Goal: Information Seeking & Learning: Learn about a topic

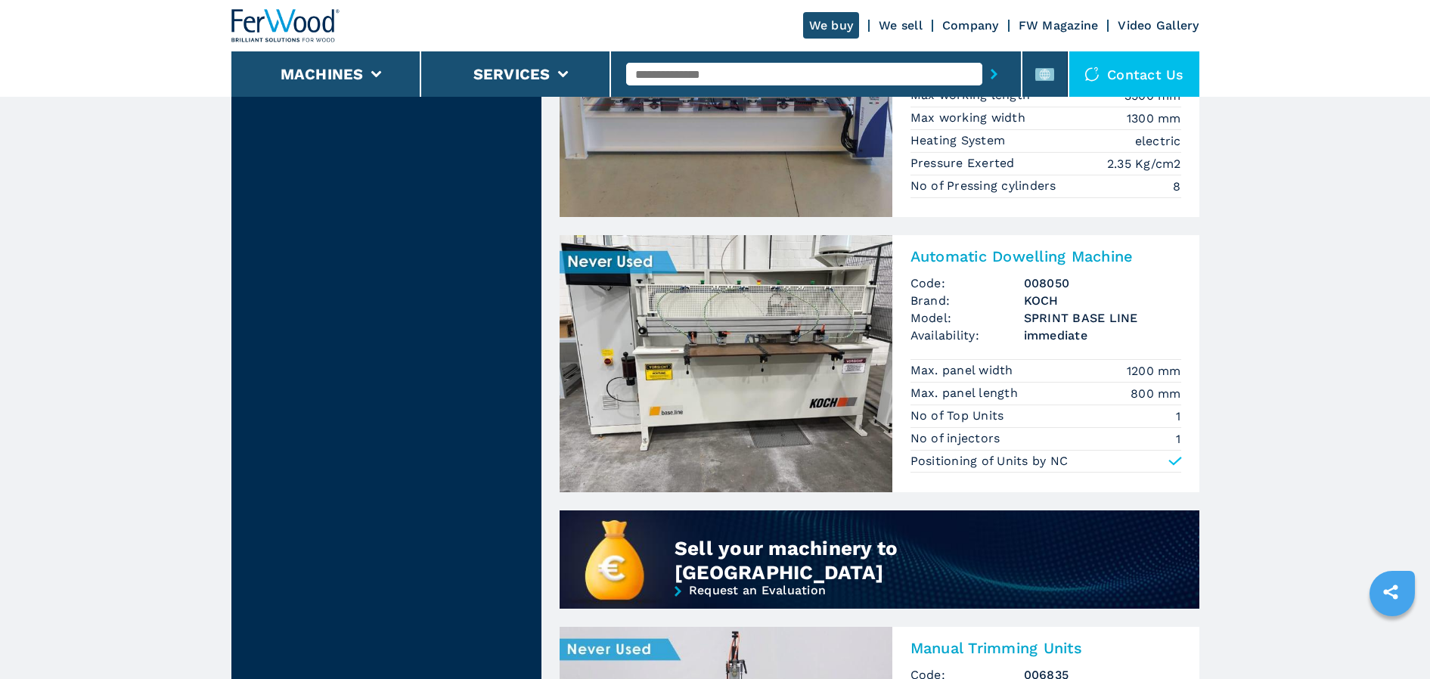
scroll to position [907, 0]
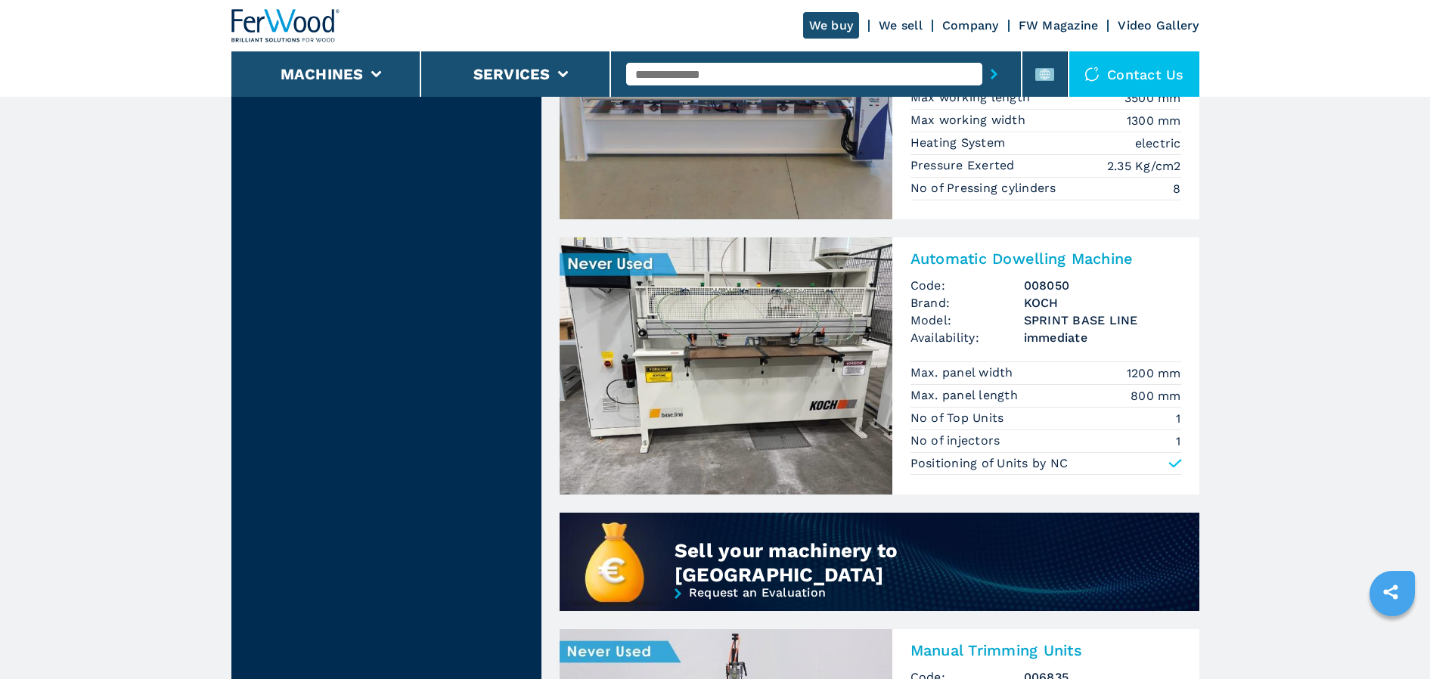
click at [779, 309] on img at bounding box center [726, 365] width 333 height 257
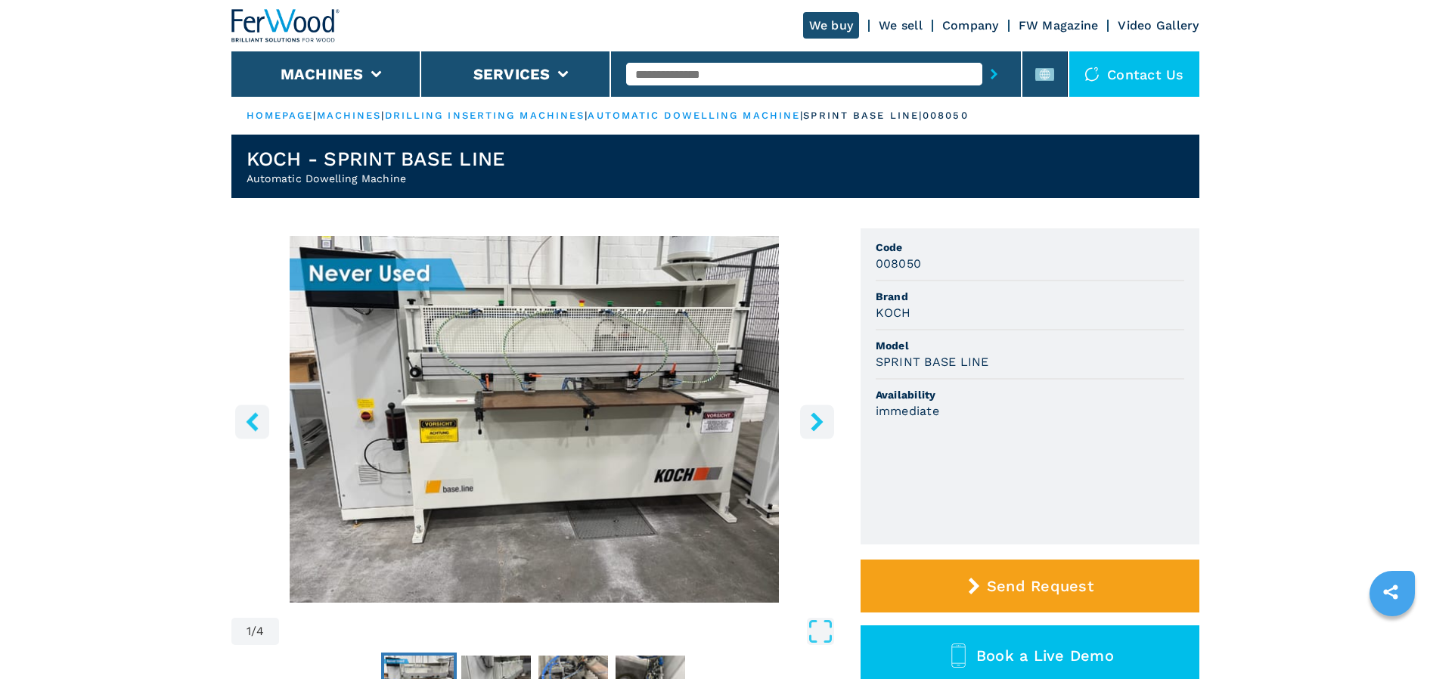
click at [815, 420] on icon "right-button" at bounding box center [817, 421] width 12 height 19
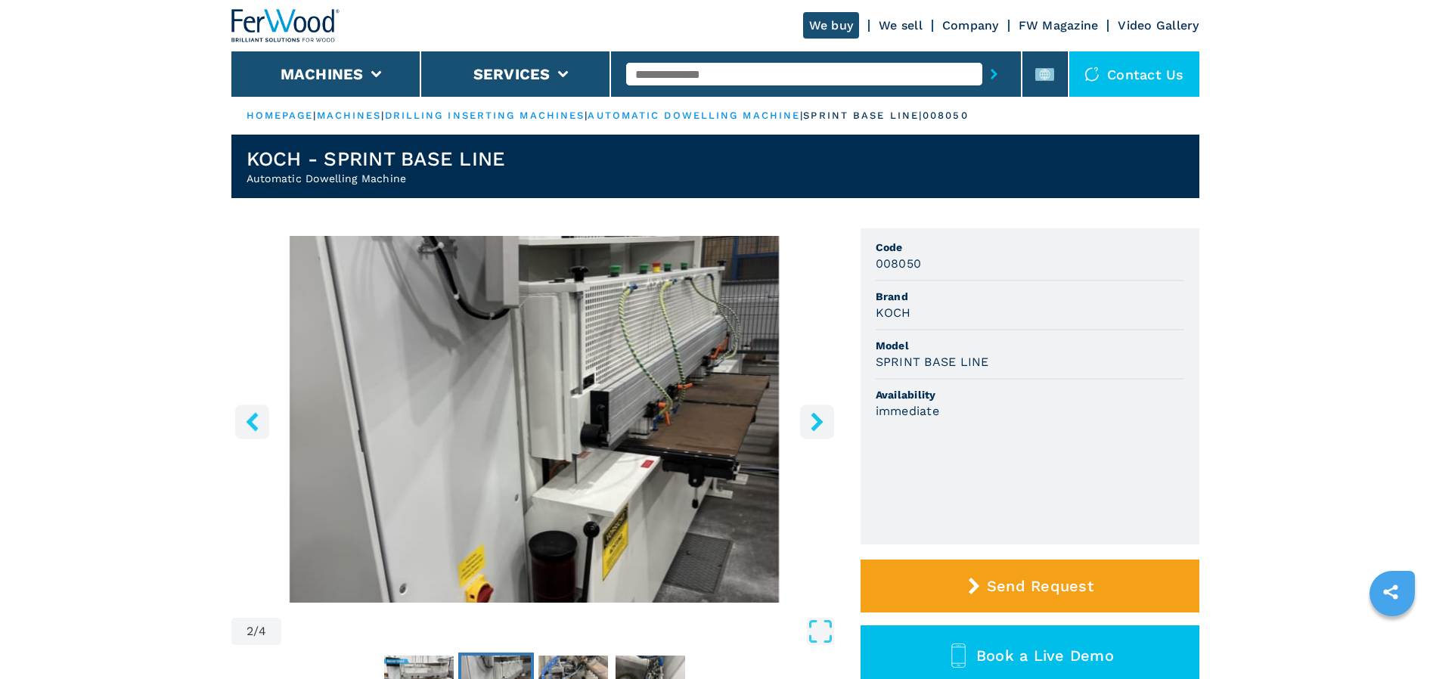
click at [816, 420] on icon "right-button" at bounding box center [817, 421] width 12 height 19
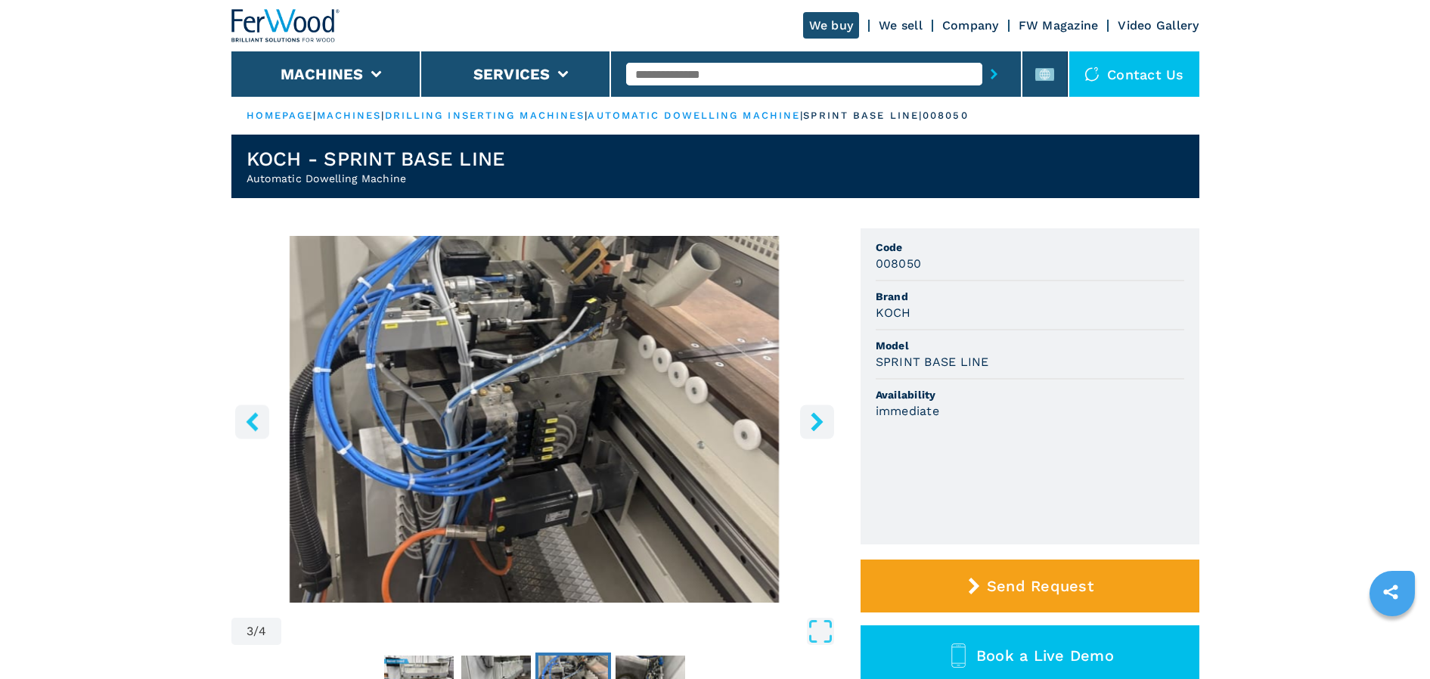
click at [815, 420] on icon "right-button" at bounding box center [817, 421] width 12 height 19
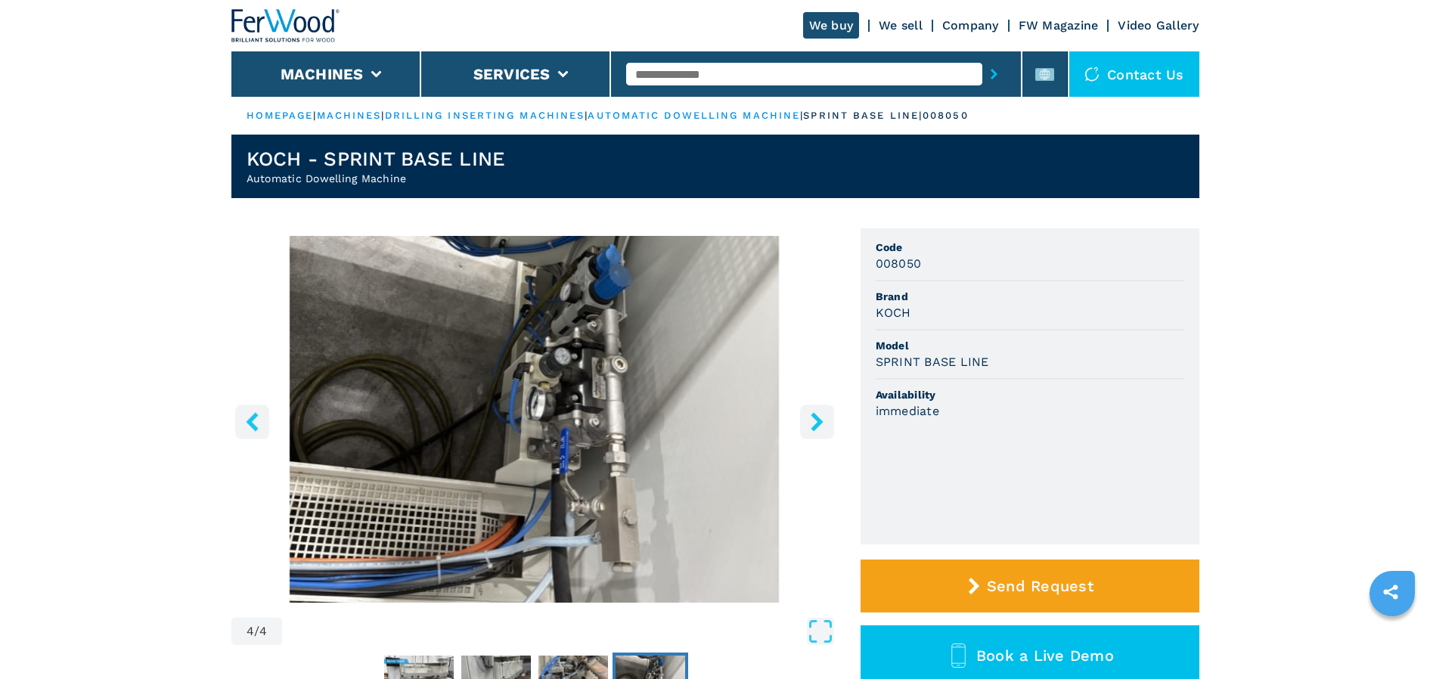
click at [815, 420] on icon "right-button" at bounding box center [817, 421] width 12 height 19
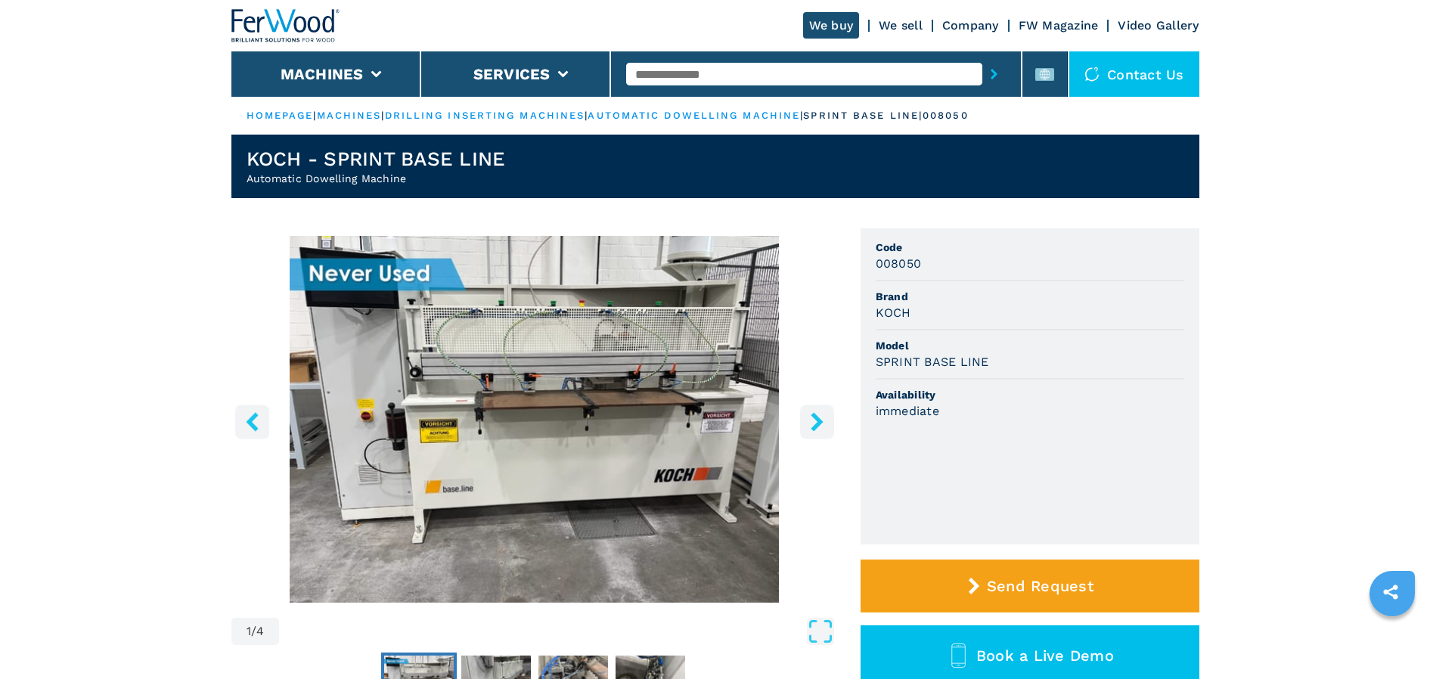
click at [815, 420] on icon "right-button" at bounding box center [817, 421] width 12 height 19
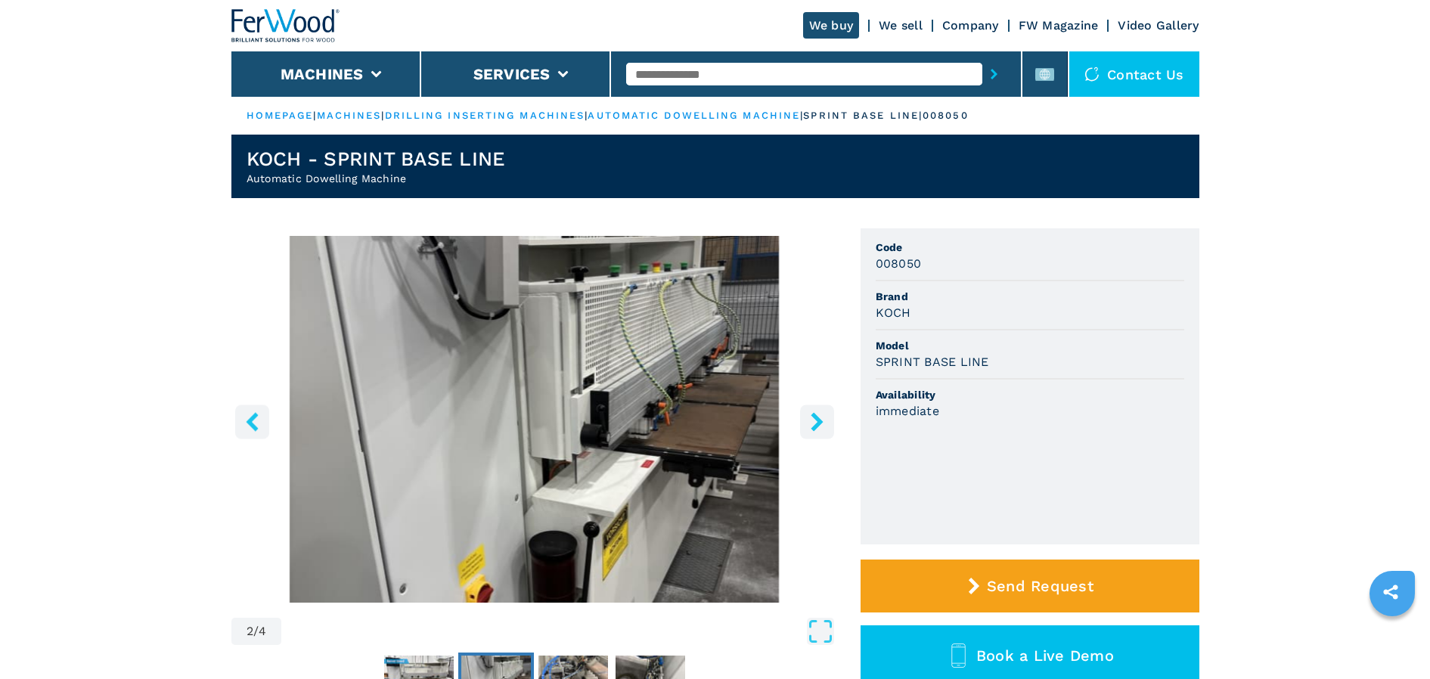
click at [815, 420] on icon "right-button" at bounding box center [817, 421] width 12 height 19
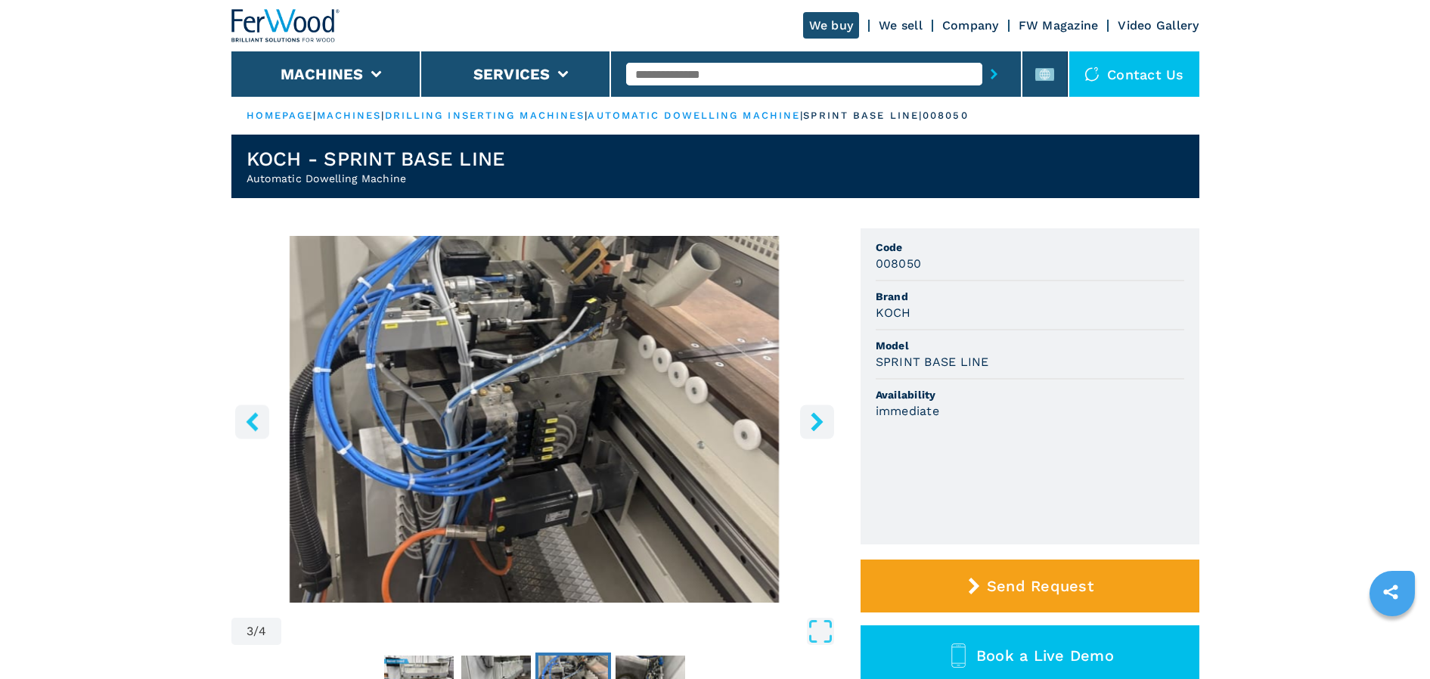
click at [814, 420] on icon "right-button" at bounding box center [817, 421] width 19 height 19
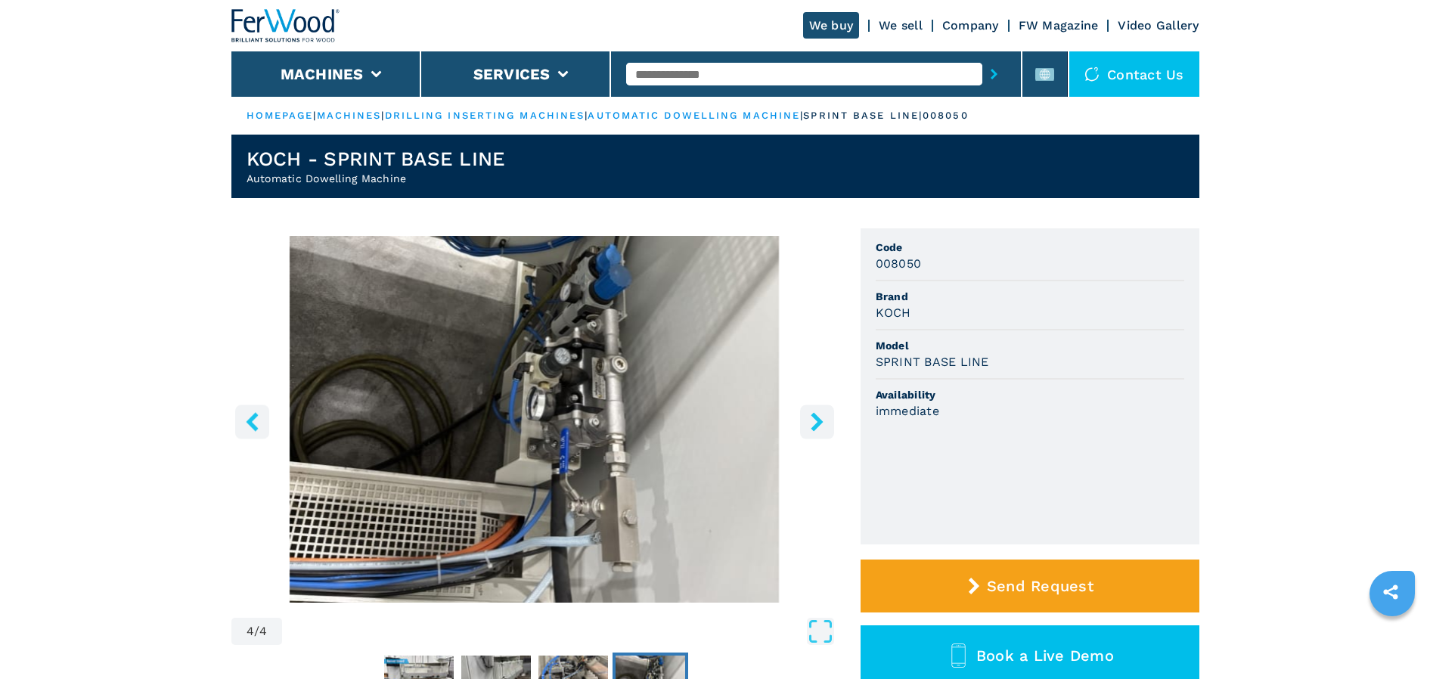
click at [814, 420] on icon "right-button" at bounding box center [817, 421] width 19 height 19
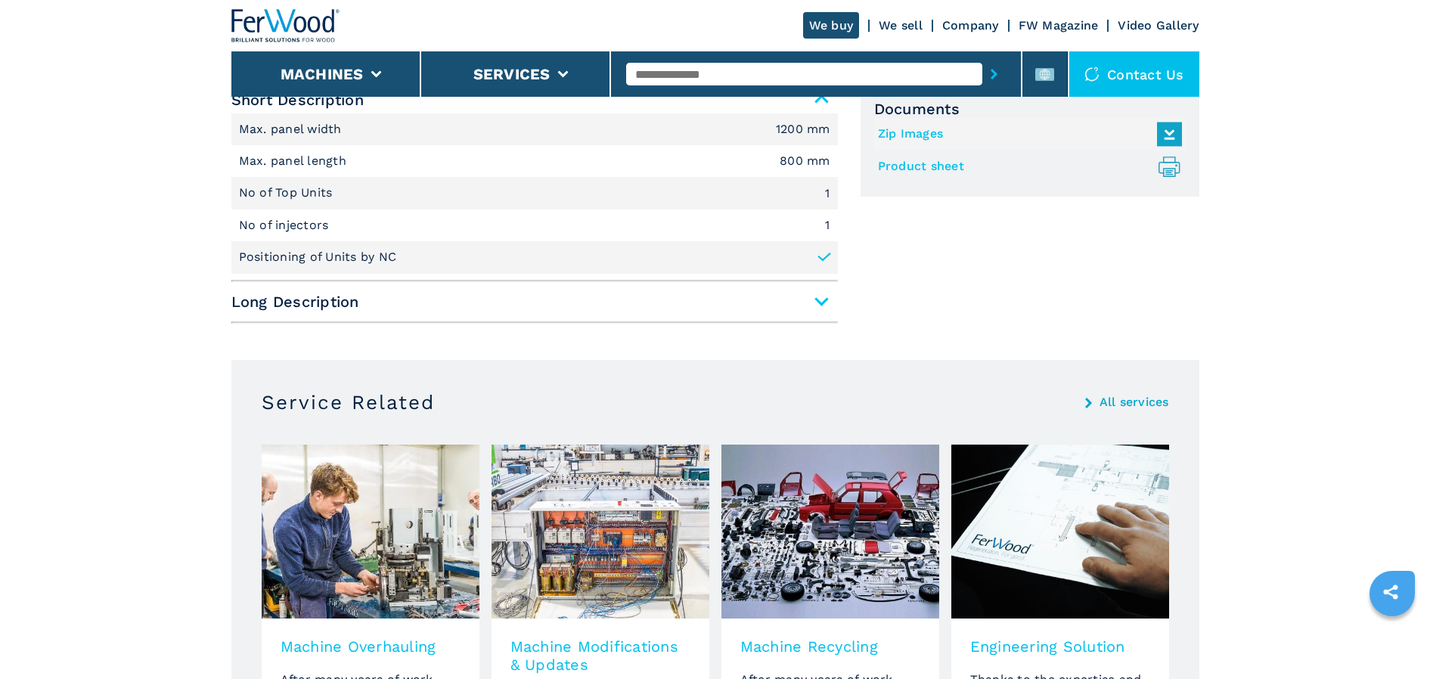
scroll to position [681, 0]
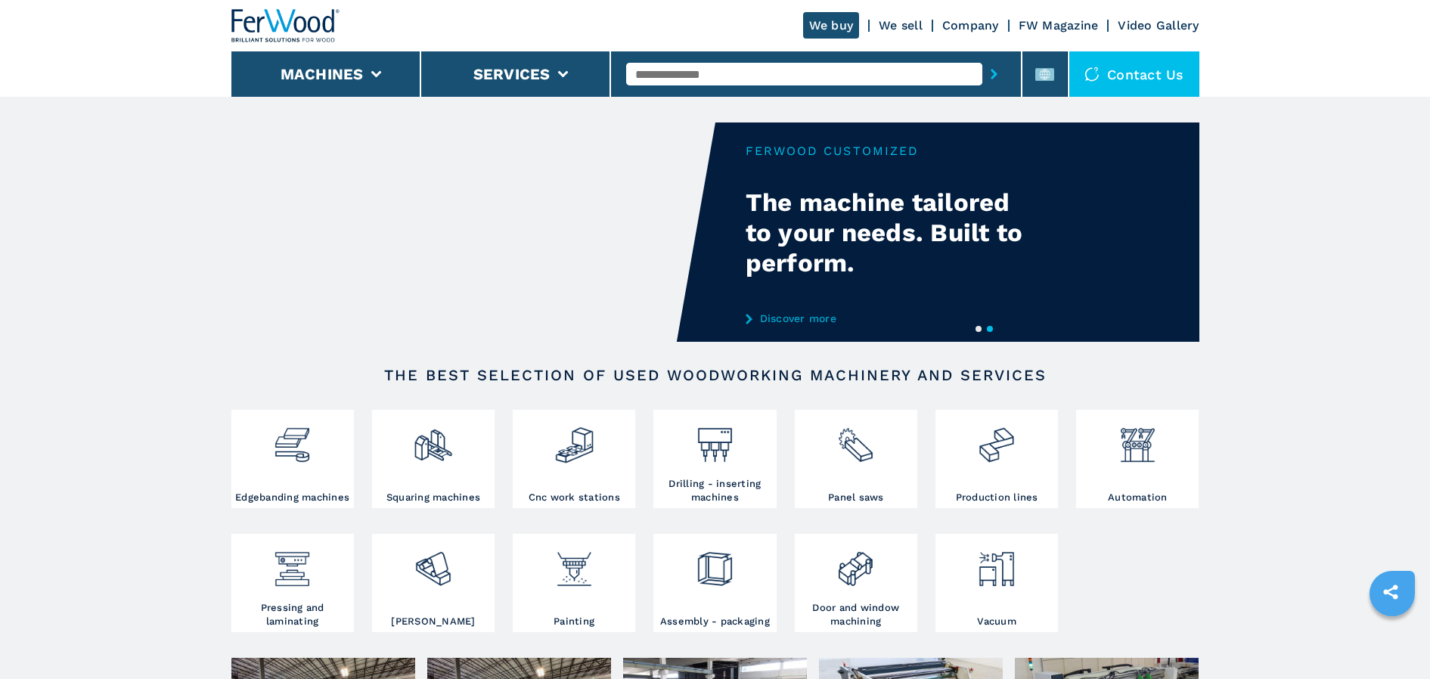
click at [779, 315] on link "Discover more" at bounding box center [894, 318] width 296 height 12
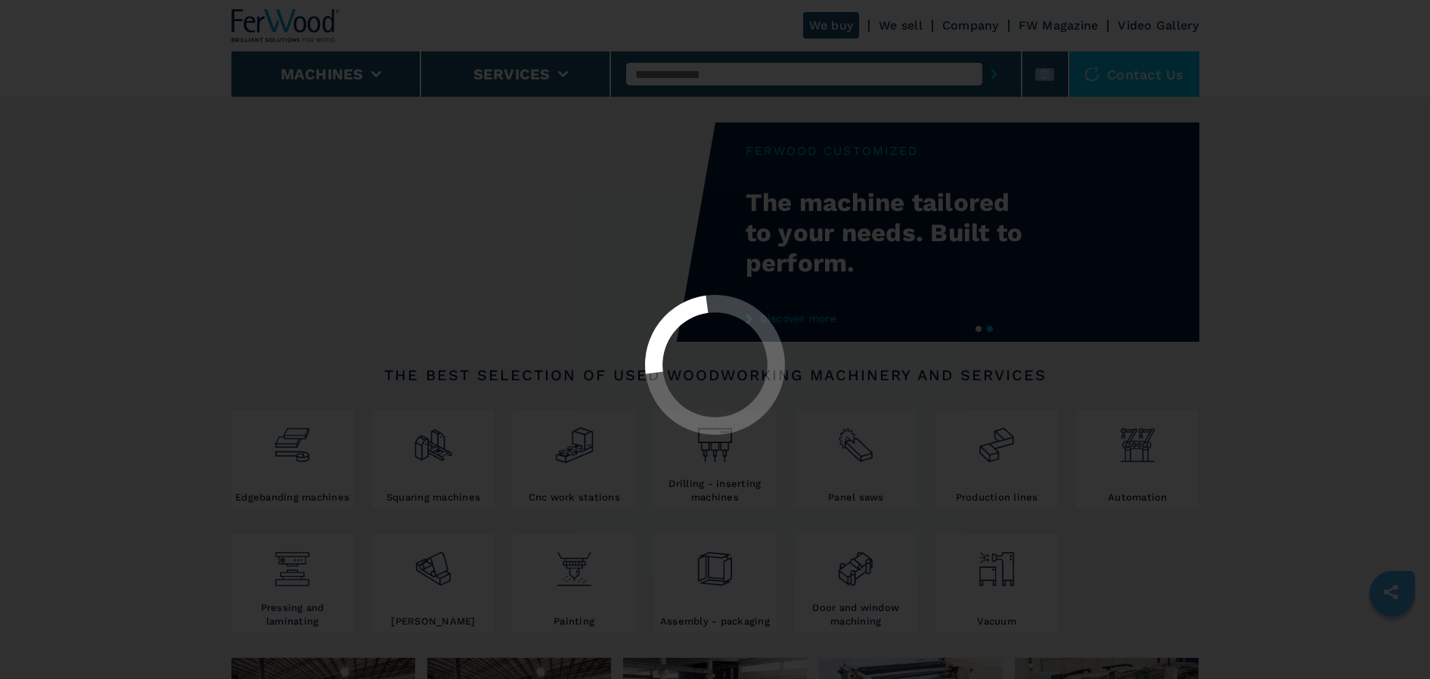
select select "**********"
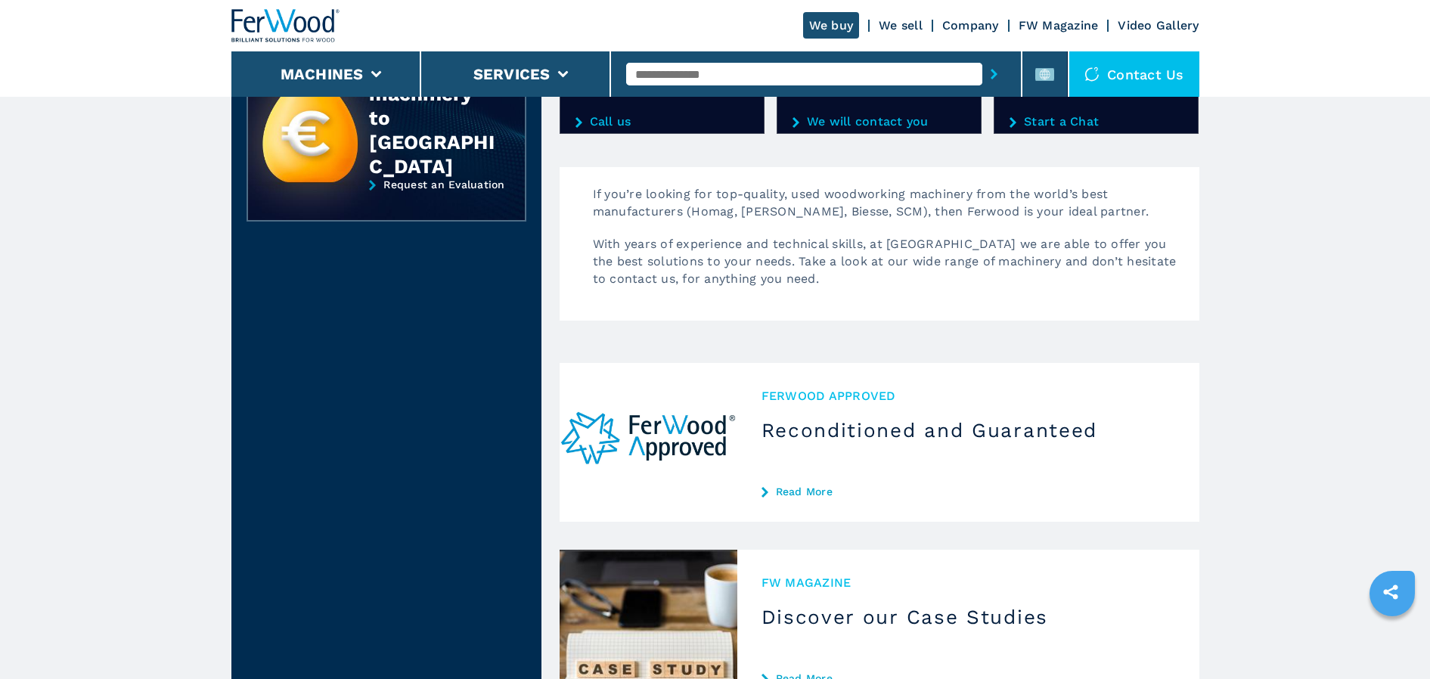
scroll to position [454, 0]
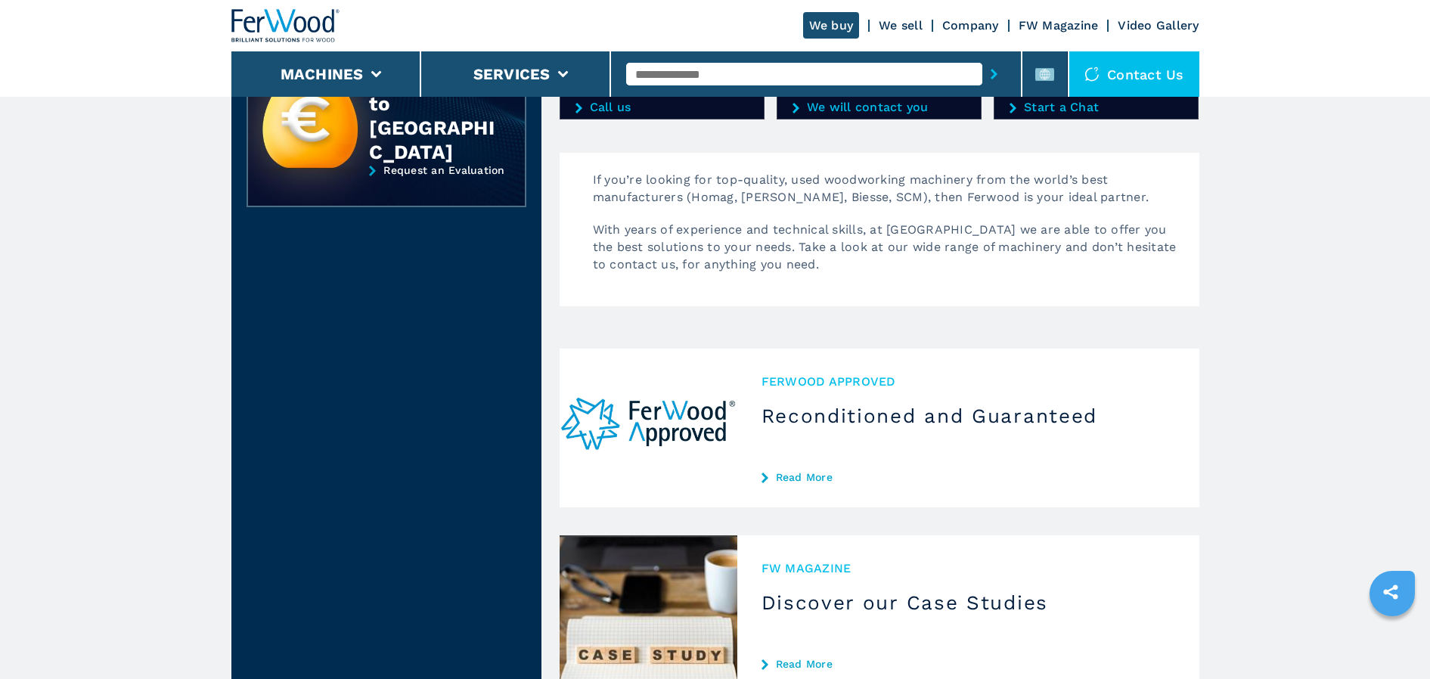
click at [829, 414] on h3 "Reconditioned and Guaranteed" at bounding box center [968, 416] width 414 height 24
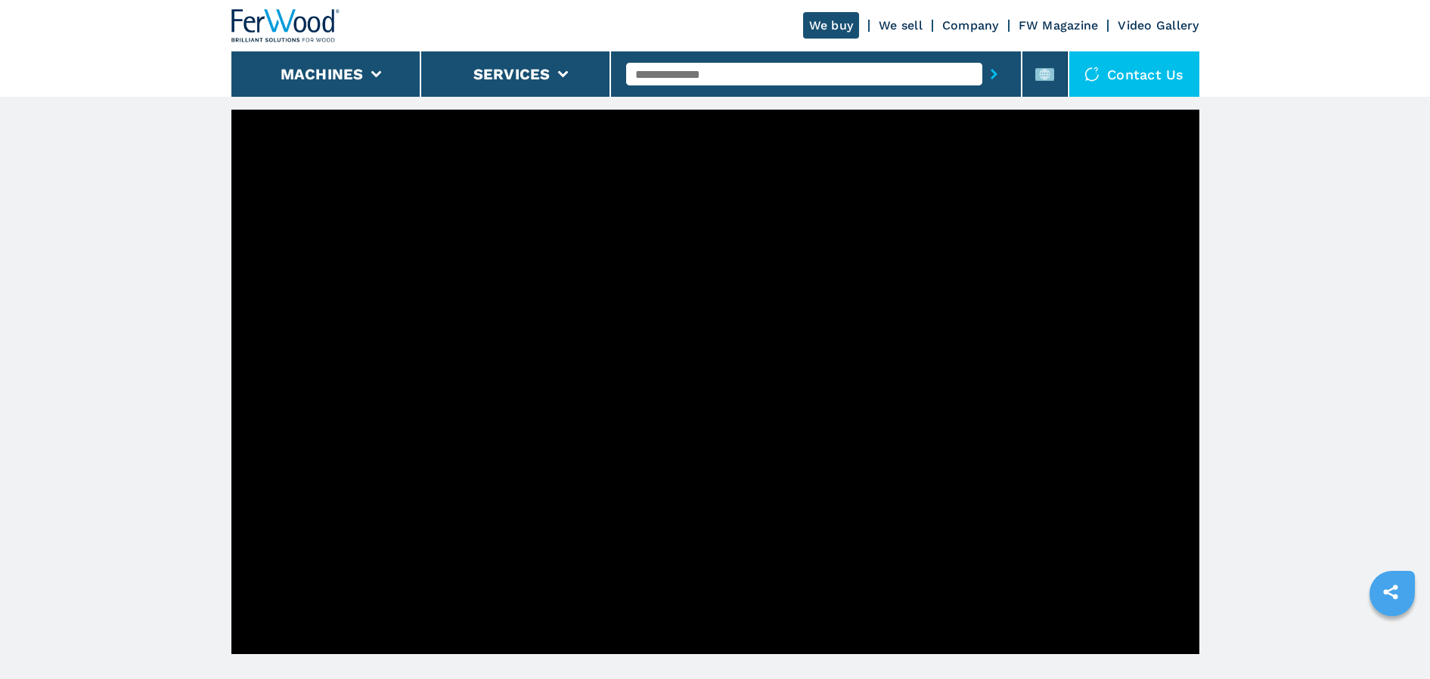
scroll to position [436, 0]
